Goal: Task Accomplishment & Management: Use online tool/utility

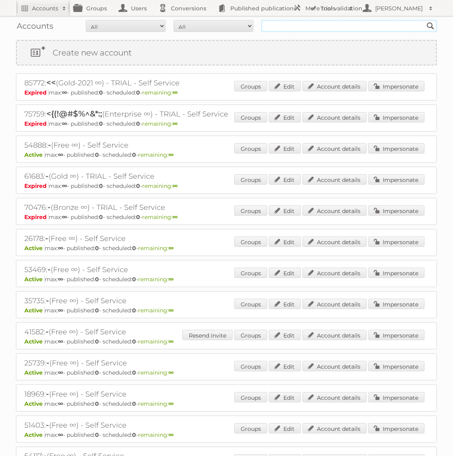
click at [296, 22] on input "text" at bounding box center [349, 26] width 176 height 12
type input "KARWEI"
click at [425, 20] on input "Search" at bounding box center [431, 26] width 12 height 12
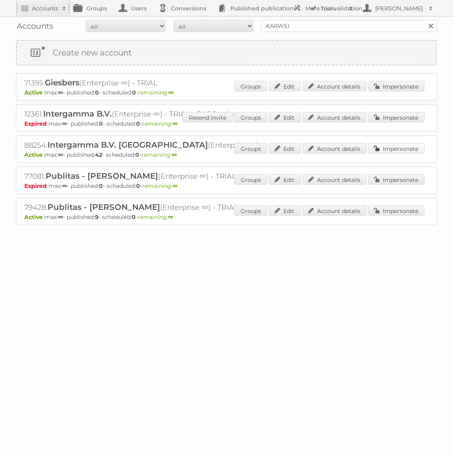
click at [387, 150] on link "Impersonate" at bounding box center [396, 148] width 56 height 10
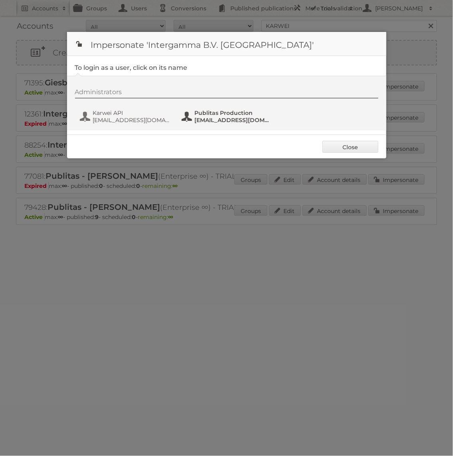
click at [222, 111] on span "Publitas Production" at bounding box center [233, 112] width 77 height 7
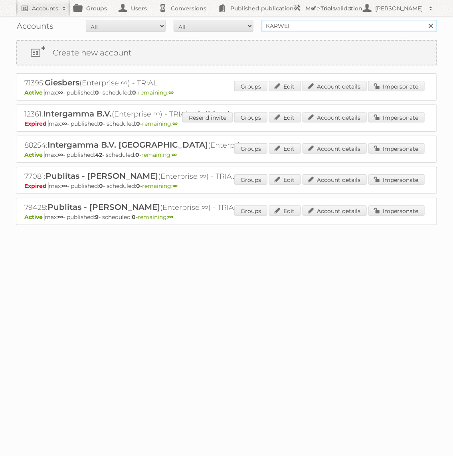
click at [362, 25] on input "KARWEI" at bounding box center [349, 26] width 176 height 12
click at [362, 26] on input "KARWEI" at bounding box center [349, 26] width 176 height 12
type input "GAMMA"
click at [425, 20] on input "Search" at bounding box center [431, 26] width 12 height 12
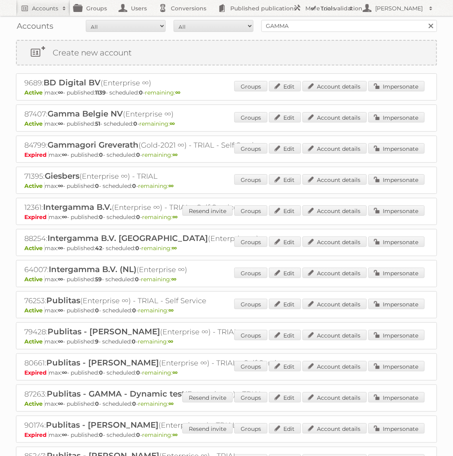
click at [384, 121] on div "Groups Edit Account details Impersonate" at bounding box center [329, 118] width 190 height 12
click at [382, 114] on link "Impersonate" at bounding box center [396, 117] width 56 height 10
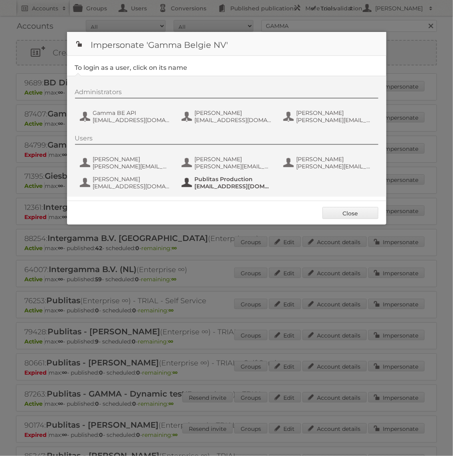
click at [250, 180] on span "Publitas Production" at bounding box center [233, 179] width 77 height 7
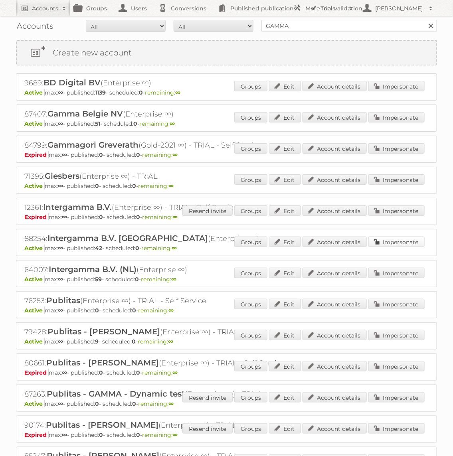
click at [396, 242] on link "Impersonate" at bounding box center [396, 242] width 56 height 10
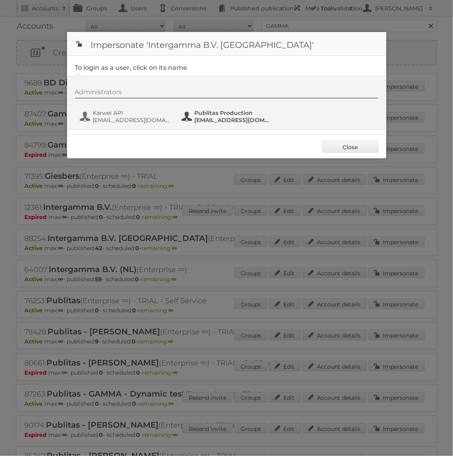
click at [226, 120] on span "[EMAIL_ADDRESS][DOMAIN_NAME]" at bounding box center [233, 120] width 77 height 7
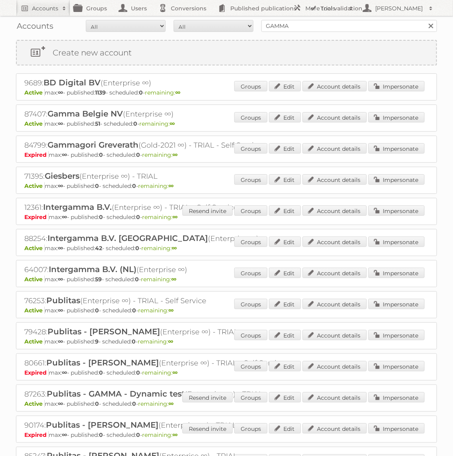
click at [407, 111] on div "87407: Gamma Belgie NV (Enterprise ∞) Active max: ∞ - published: 51 - scheduled…" at bounding box center [226, 118] width 421 height 27
click at [406, 113] on link "Impersonate" at bounding box center [396, 117] width 56 height 10
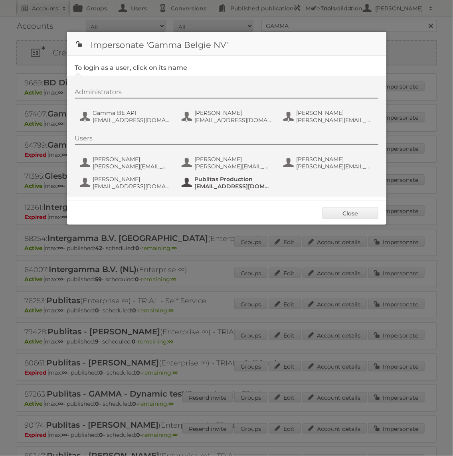
click at [205, 189] on span "fs+gammabe@publitas.com" at bounding box center [233, 186] width 77 height 7
